Goal: Task Accomplishment & Management: Use online tool/utility

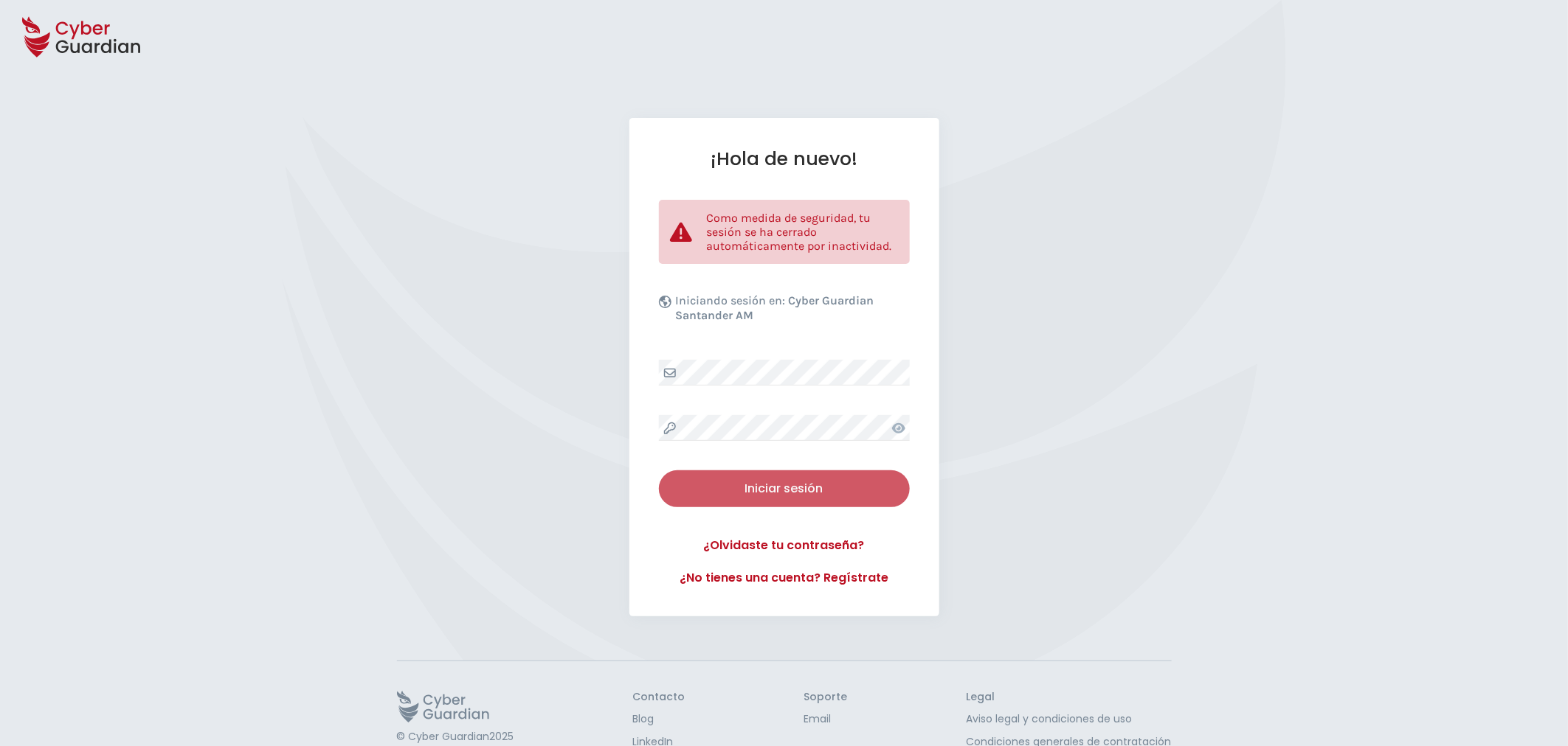
click at [822, 484] on div "Iniciar sesión" at bounding box center [784, 489] width 229 height 17
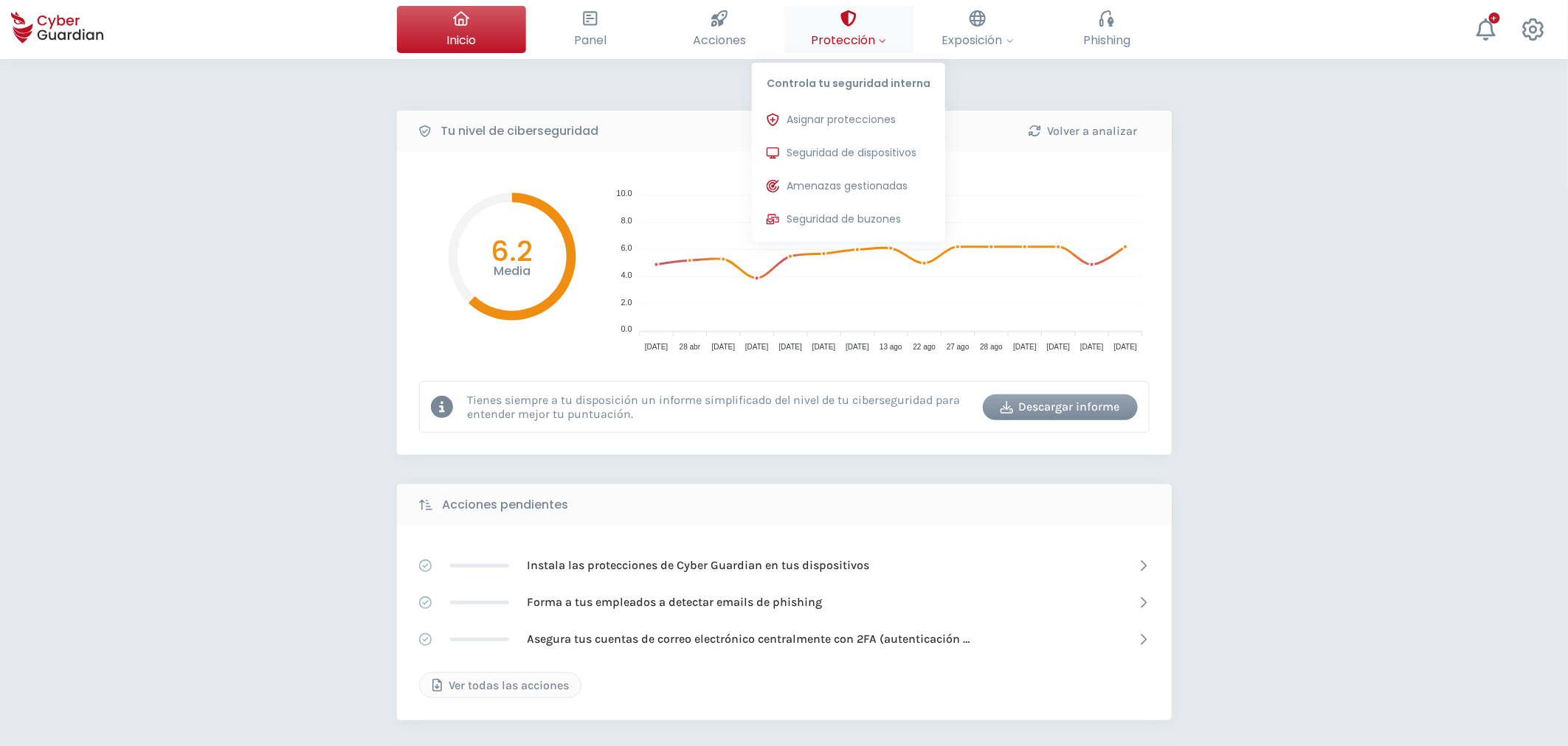
click at [851, 39] on span "Protección" at bounding box center [848, 39] width 75 height 18
click at [839, 152] on span "Seguridad de dispositivos" at bounding box center [852, 153] width 130 height 16
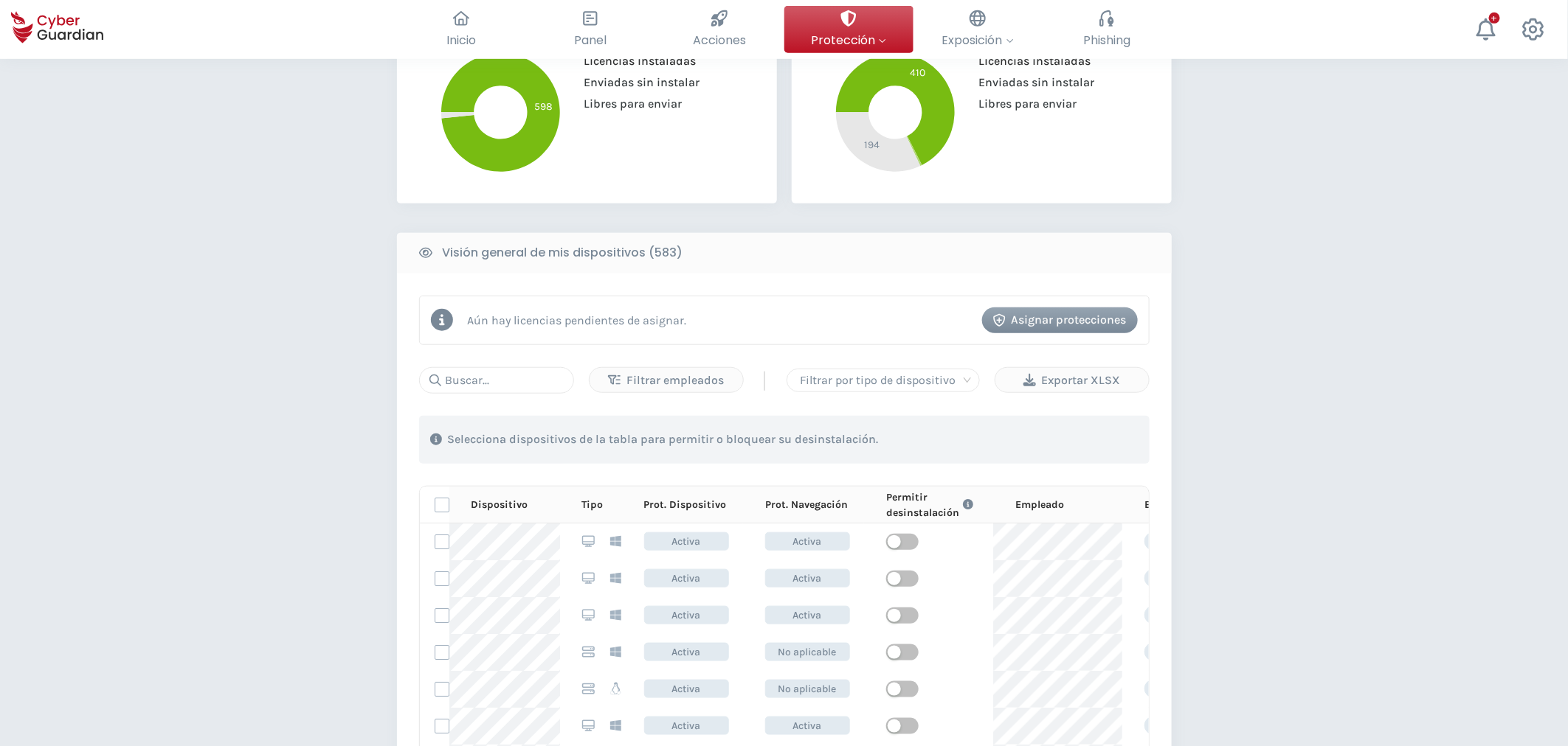
scroll to position [655, 0]
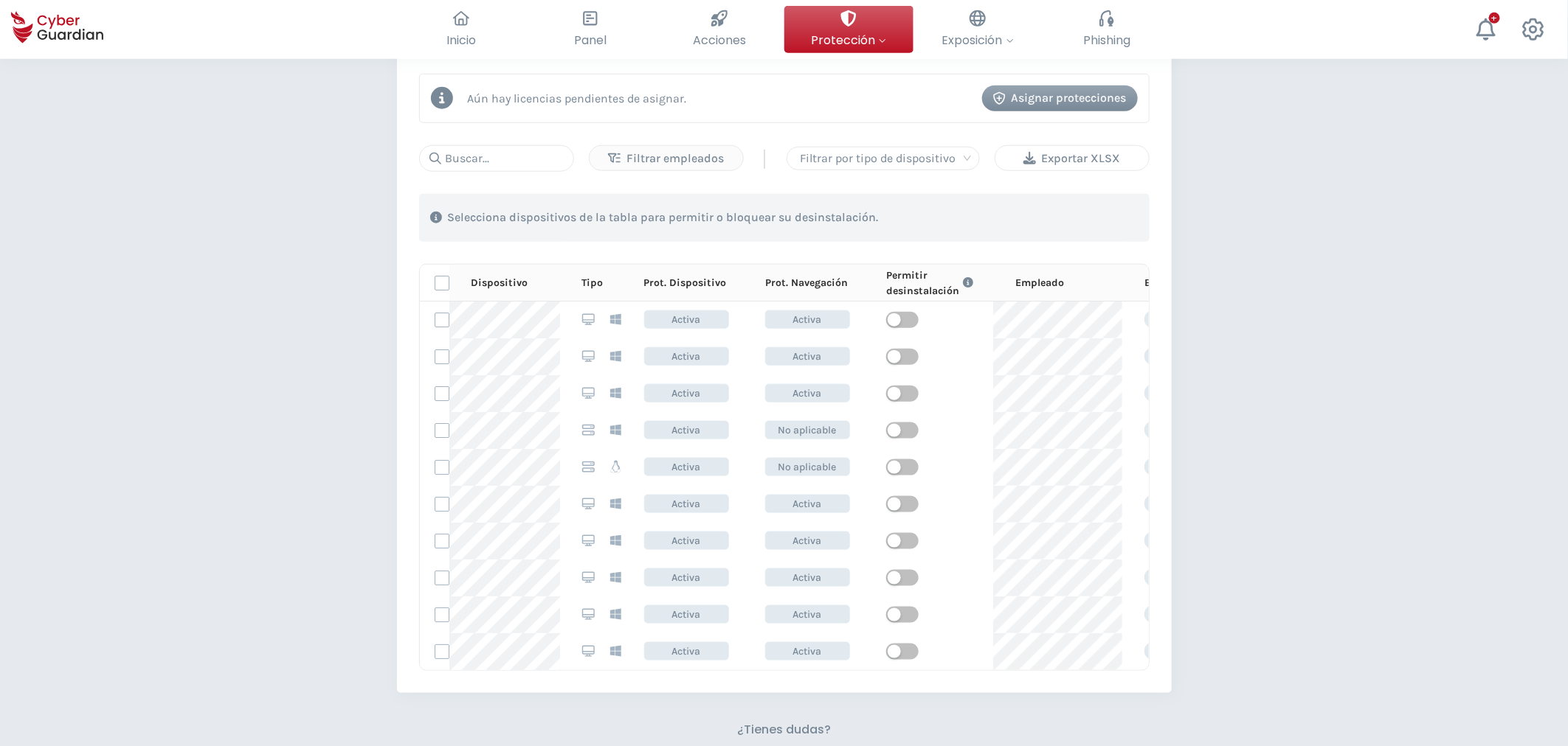
click at [1064, 152] on div "Exportar XLSX" at bounding box center [1072, 159] width 131 height 17
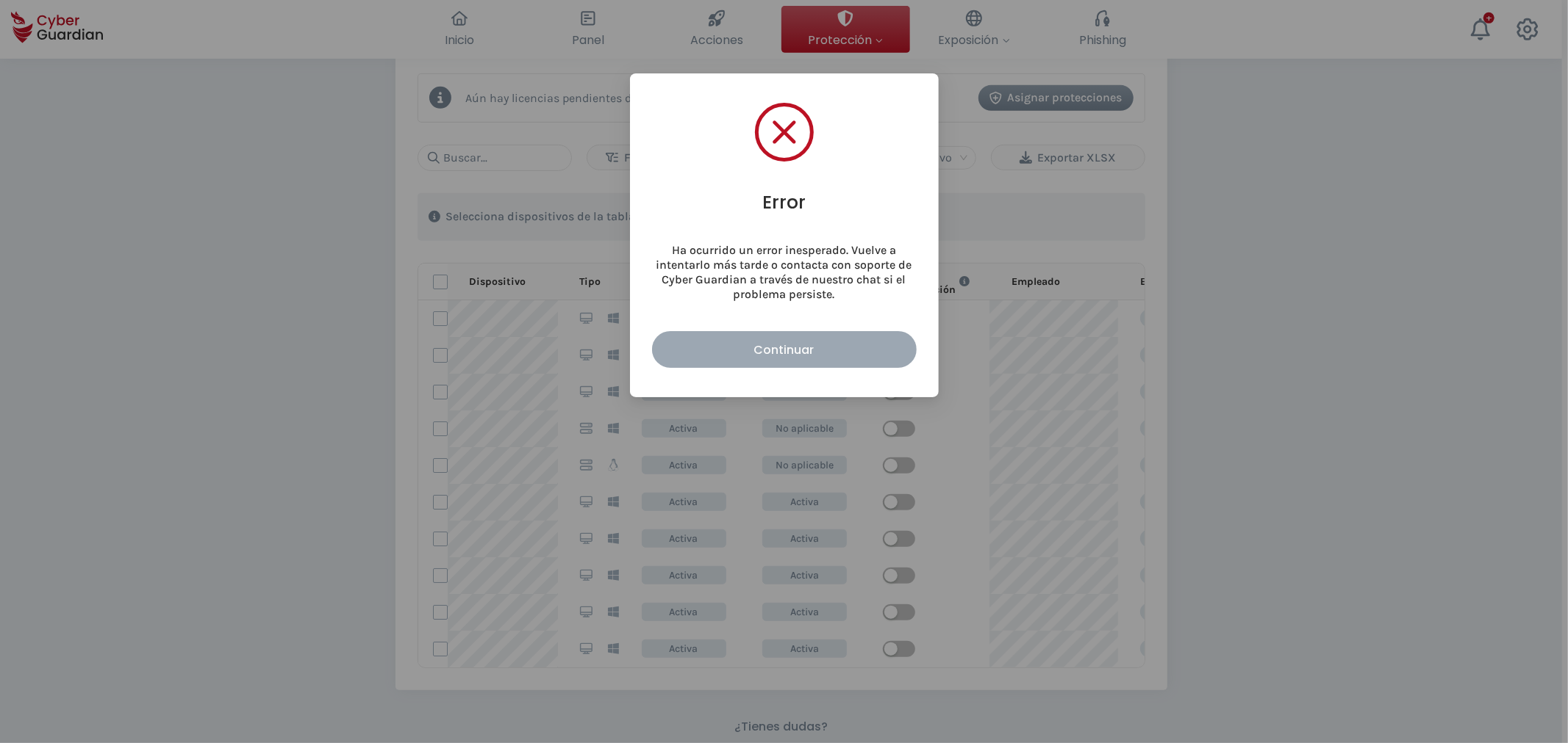
click at [737, 341] on div "Continuar" at bounding box center [784, 350] width 242 height 18
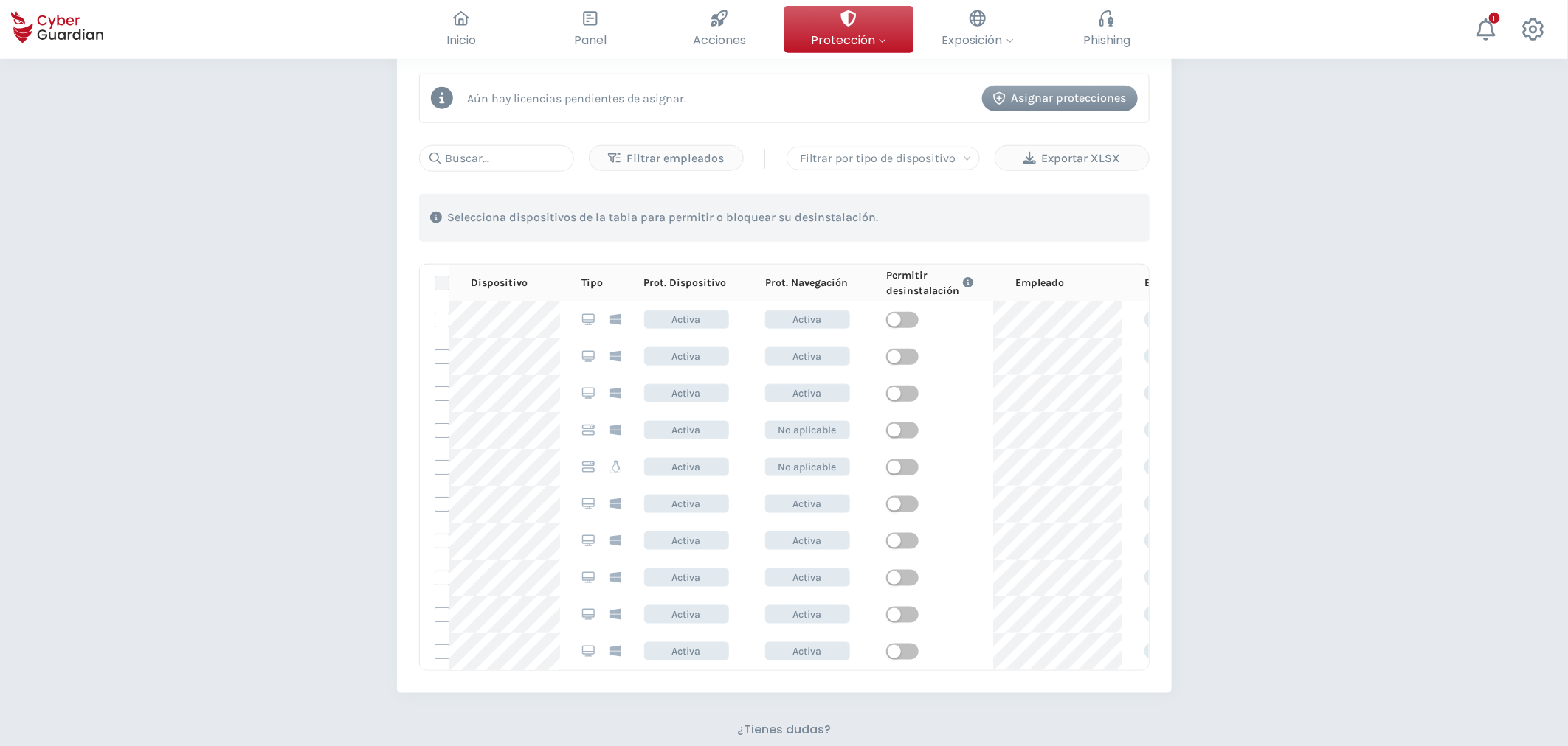
click at [443, 282] on label at bounding box center [442, 283] width 15 height 15
click at [435, 282] on input "checkbox" at bounding box center [435, 283] width 0 height 13
click at [1079, 155] on div "Exportar XLSX" at bounding box center [1072, 159] width 131 height 17
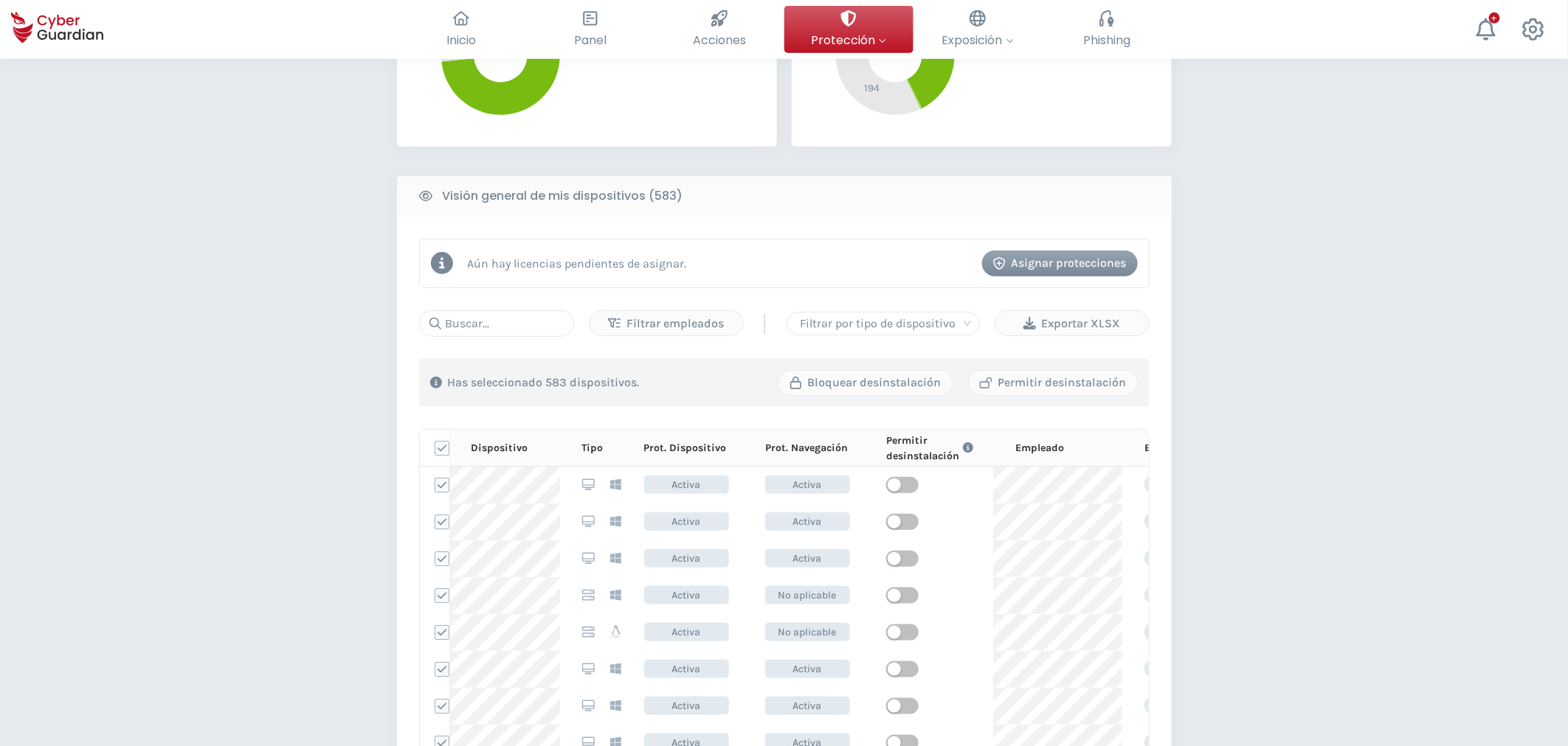
scroll to position [246, 0]
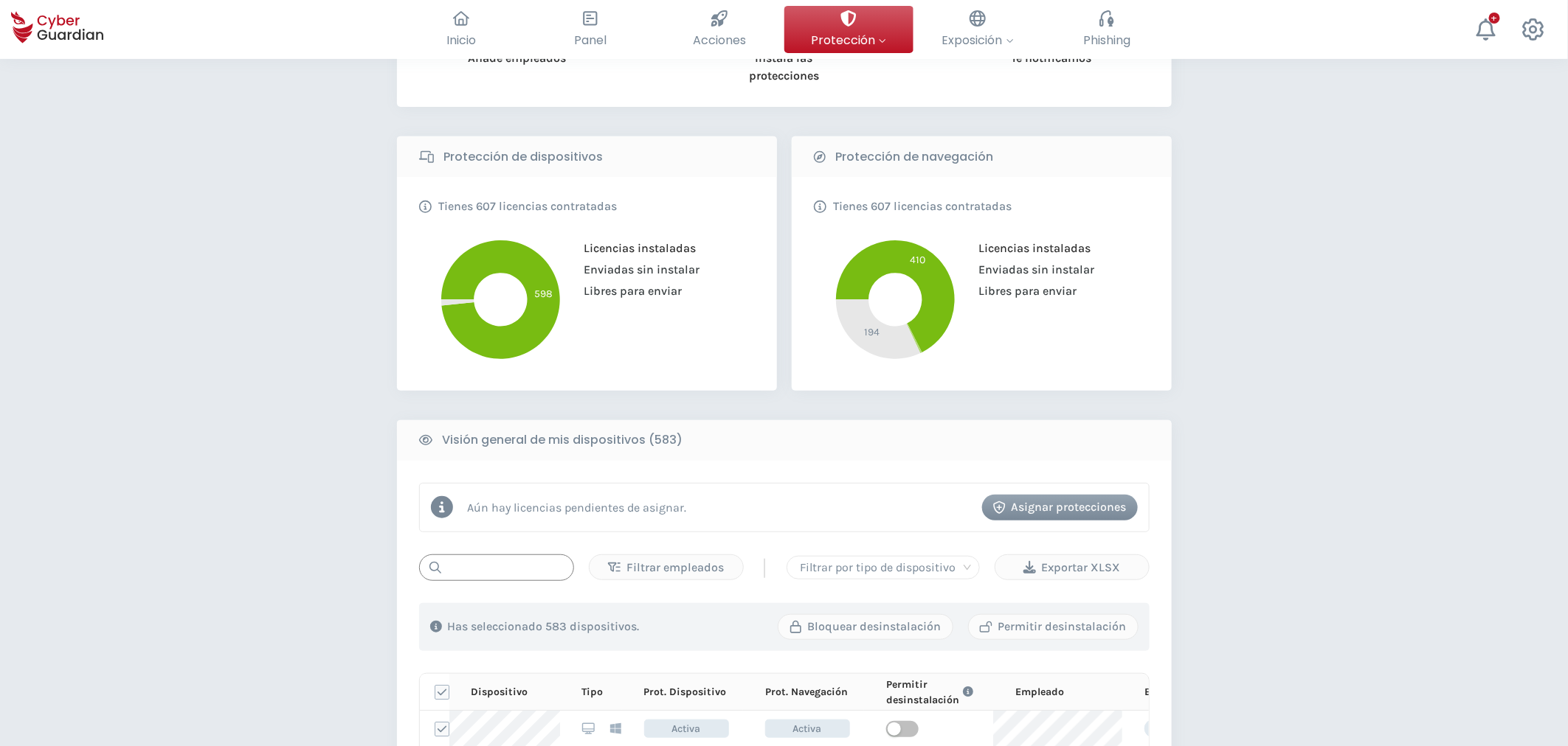
click at [506, 572] on input "text" at bounding box center [497, 568] width 155 height 27
paste input "NB-IC-SP"
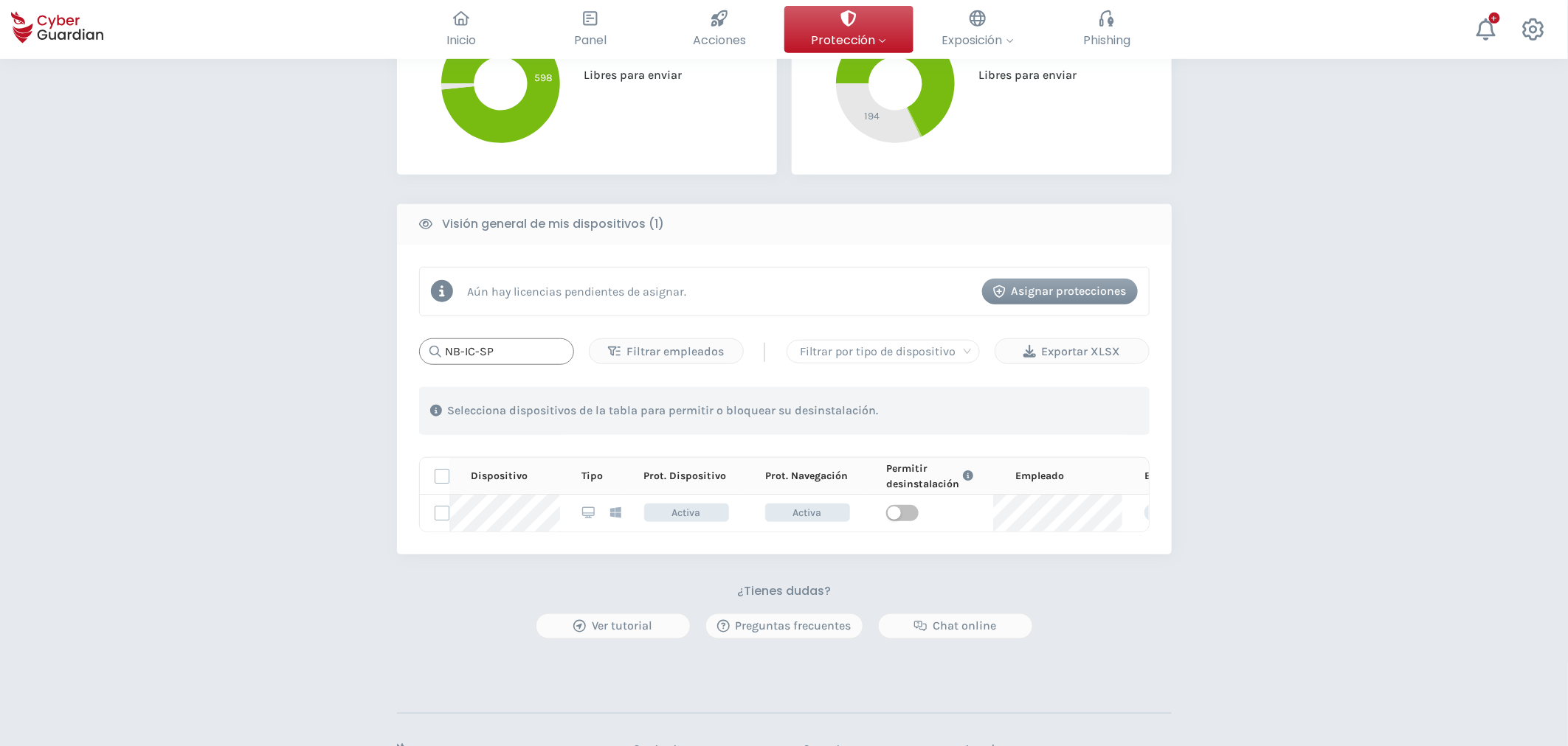
scroll to position [491, 0]
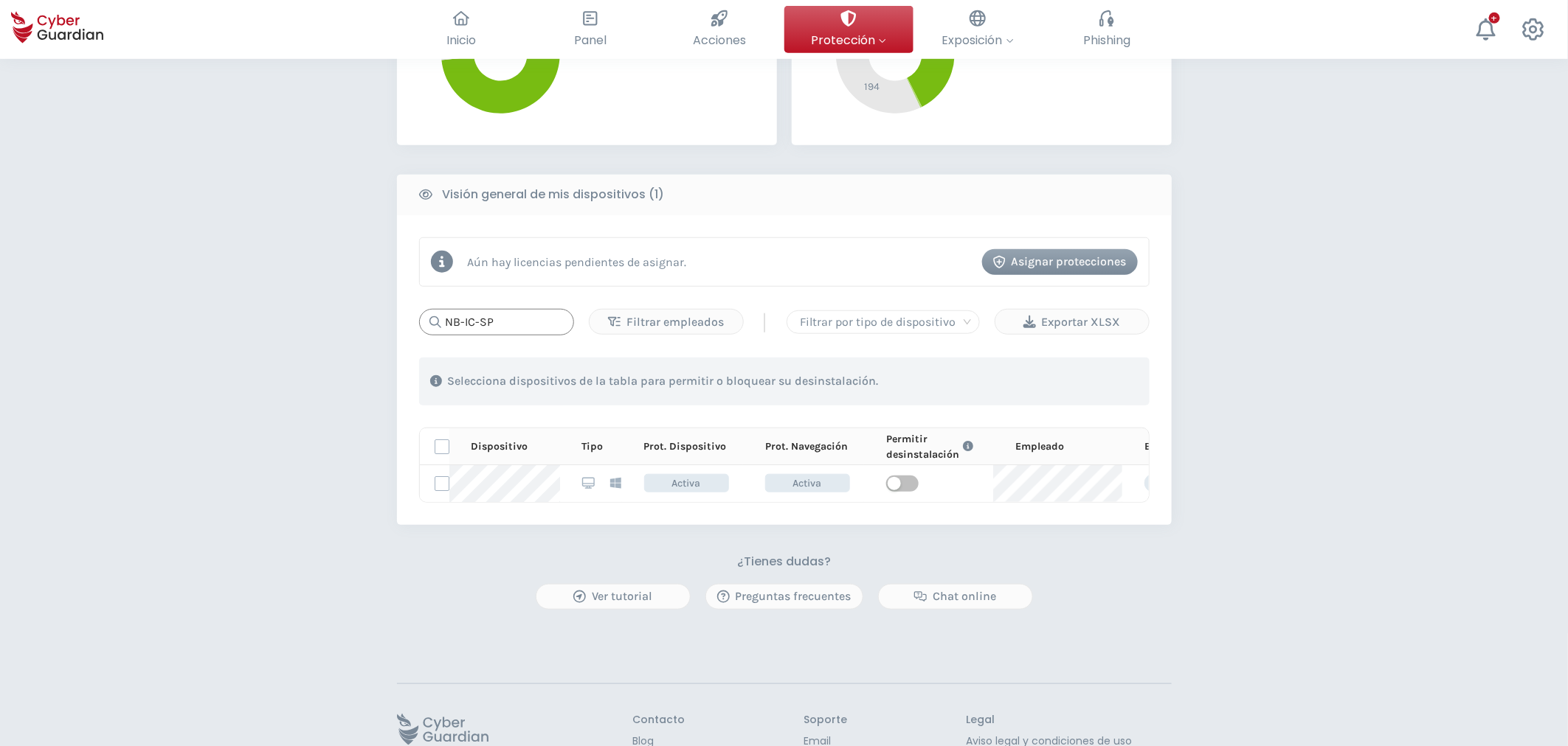
type input "NB-IC-SP"
